Goal: Information Seeking & Learning: Check status

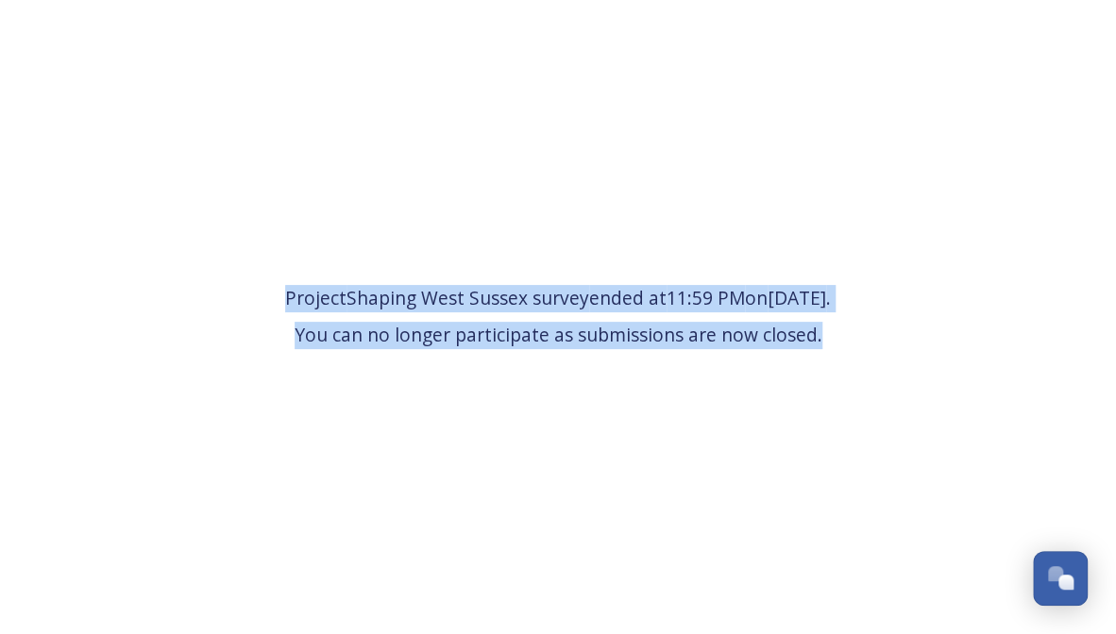
drag, startPoint x: 842, startPoint y: 344, endPoint x: 132, endPoint y: 298, distance: 711.2
click at [132, 298] on div "Project Shaping West Sussex survey ended at 11:59 PM [DATE] . You can no longer…" at bounding box center [558, 317] width 1116 height 634
copy span "Project Shaping West Sussex survey ended at 11:59 PM [DATE] . You can no longer…"
click at [512, 446] on div "Project Shaping West Sussex survey ended at 11:59 PM [DATE] . You can no longer…" at bounding box center [558, 317] width 1116 height 634
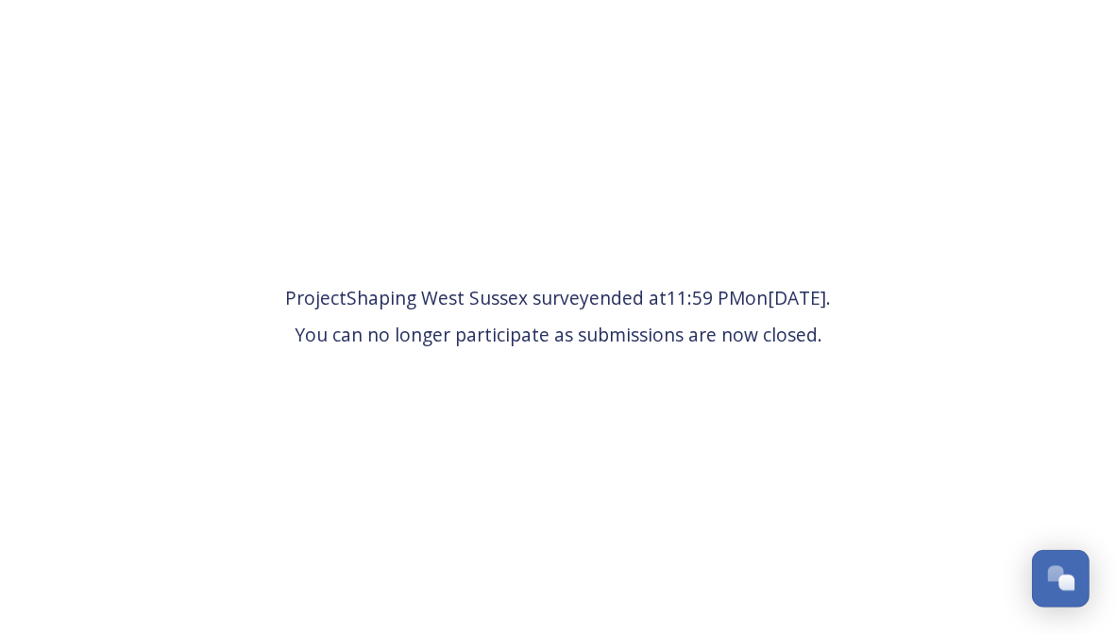
click at [1052, 584] on div "Open Chat" at bounding box center [1061, 577] width 56 height 32
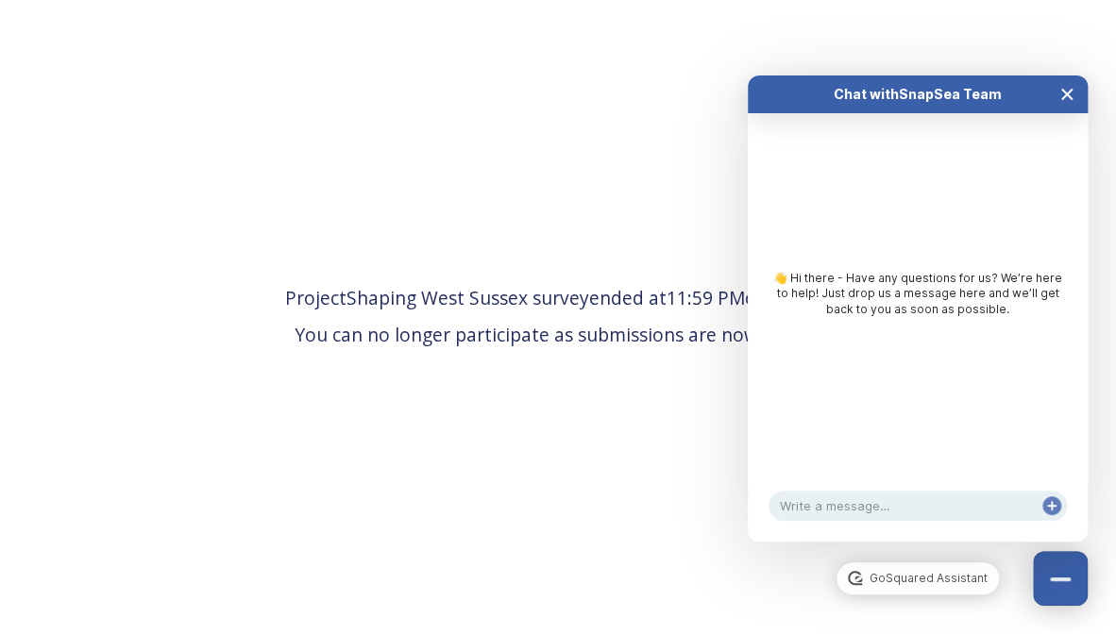
click at [1069, 100] on icon "Close Chat" at bounding box center [1066, 94] width 15 height 15
